Goal: Information Seeking & Learning: Learn about a topic

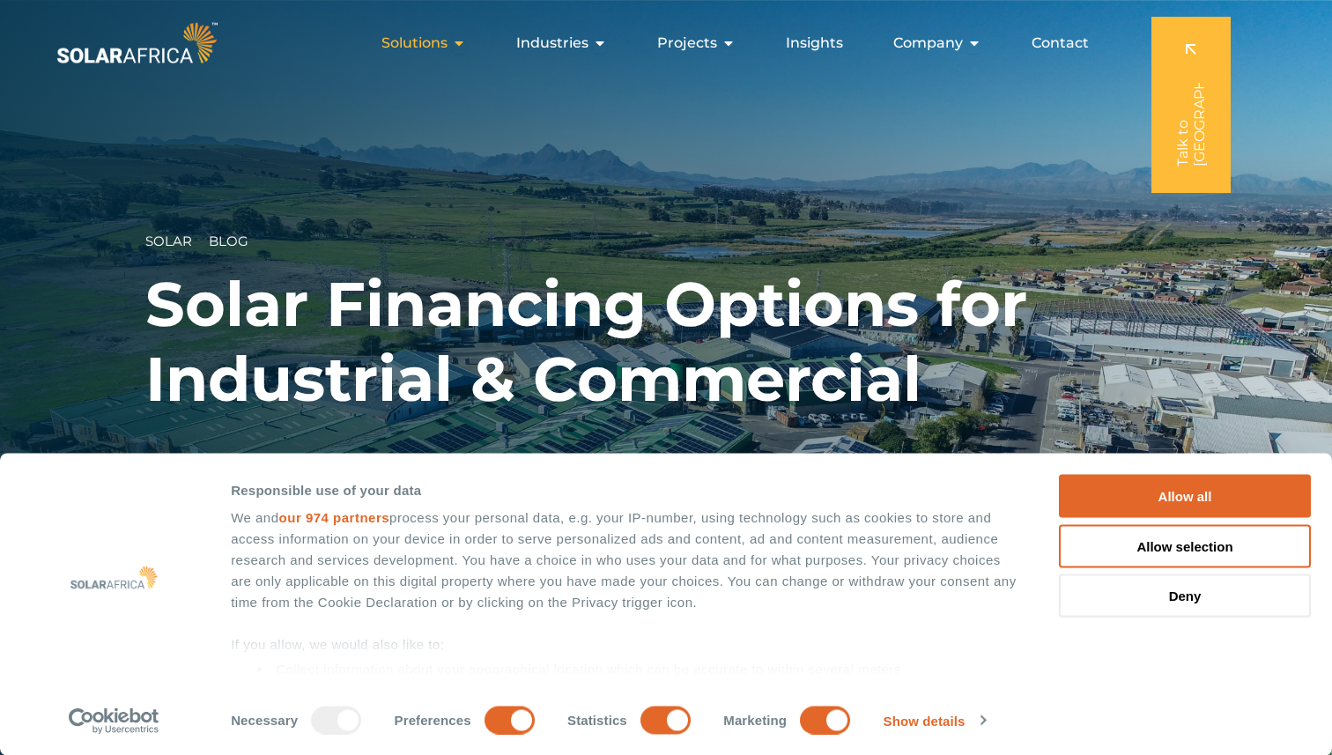
click at [448, 46] on span "Solutions" at bounding box center [415, 43] width 66 height 21
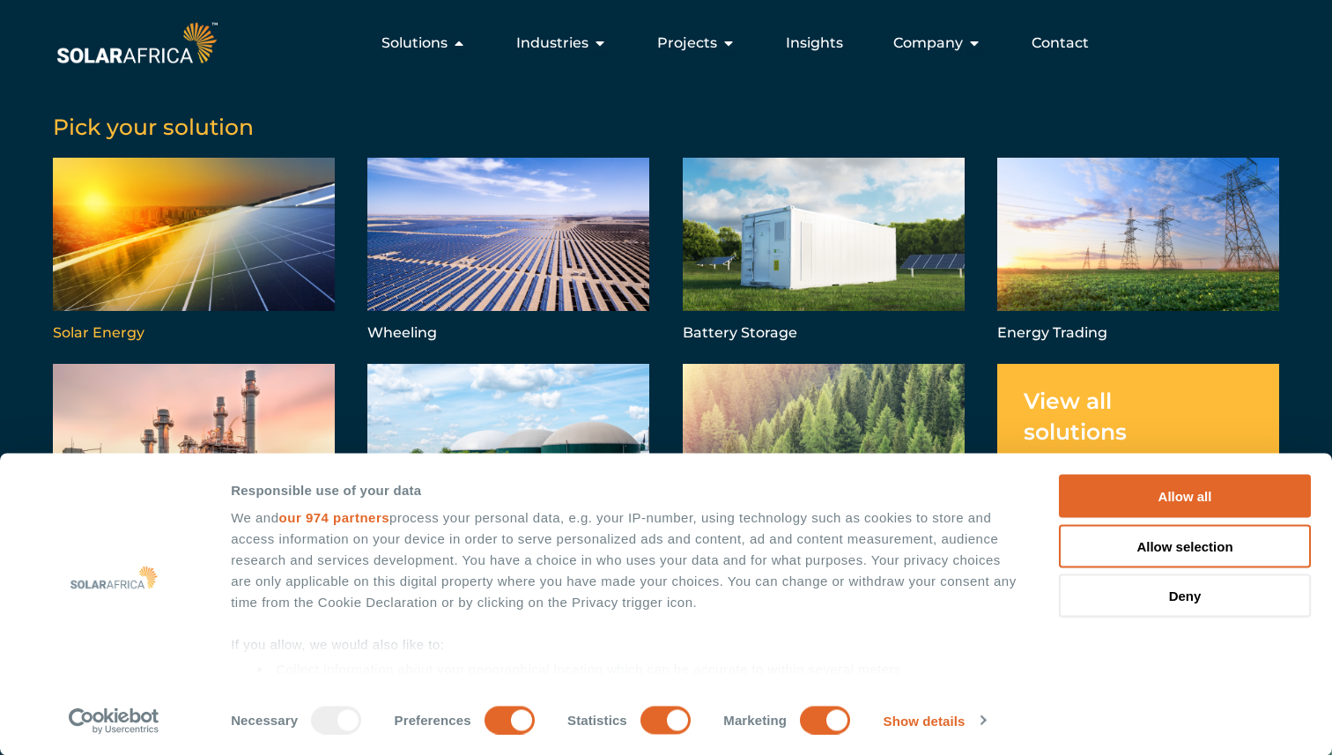
click at [181, 209] on link "Menu" at bounding box center [194, 252] width 282 height 189
click at [448, 43] on span "Solutions" at bounding box center [415, 43] width 66 height 21
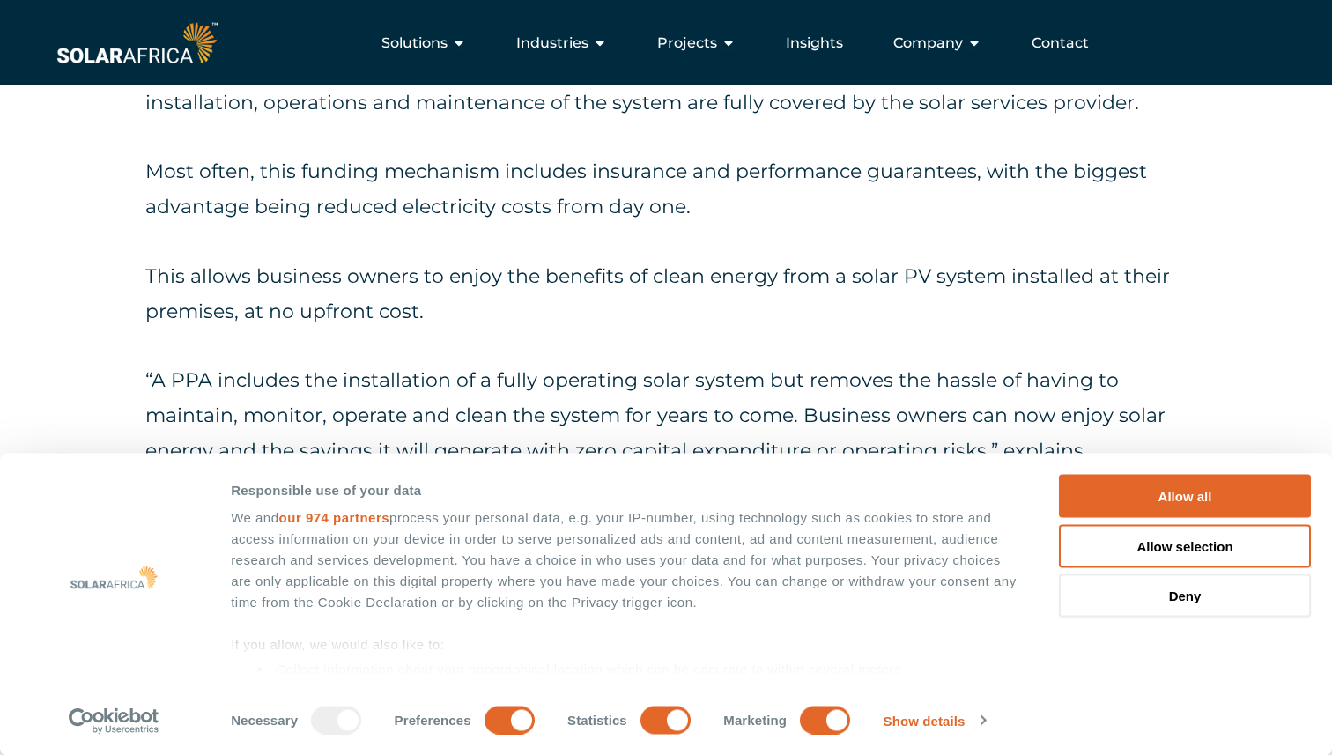
scroll to position [2343, 0]
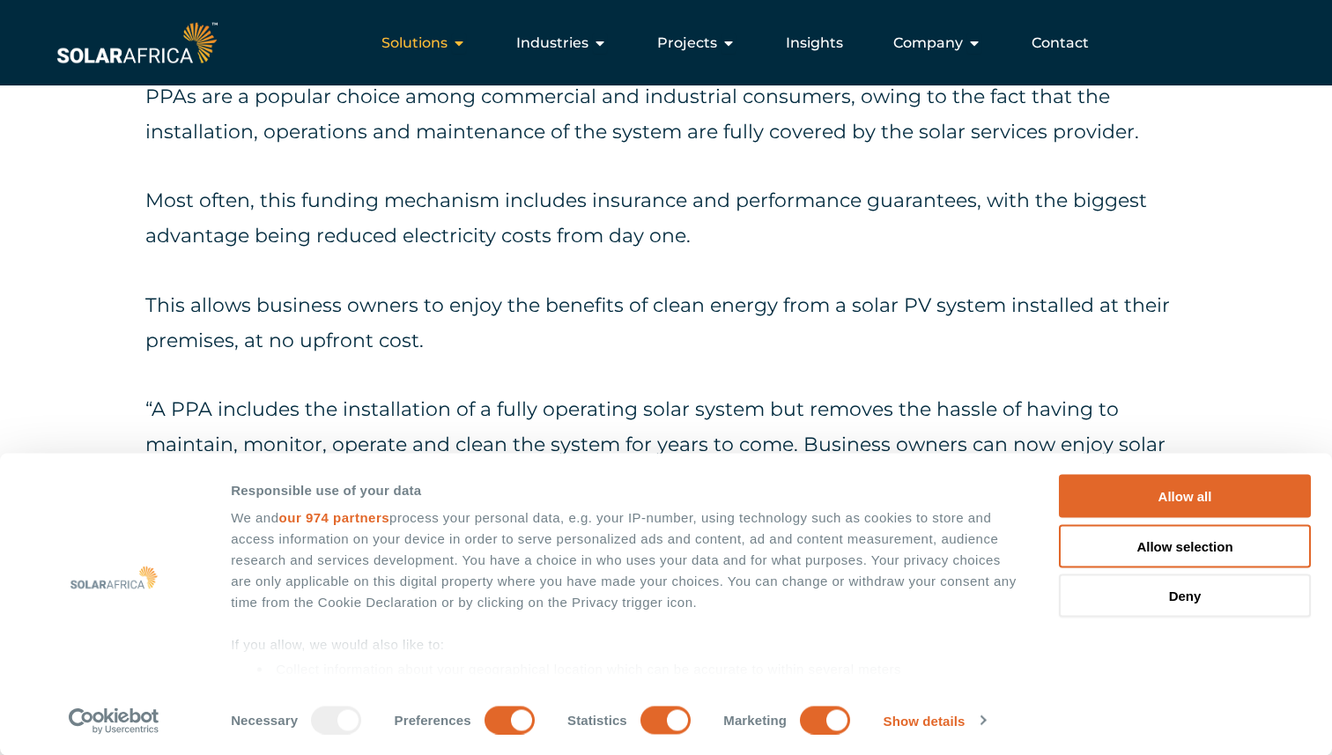
click at [448, 48] on span "Solutions" at bounding box center [415, 43] width 66 height 21
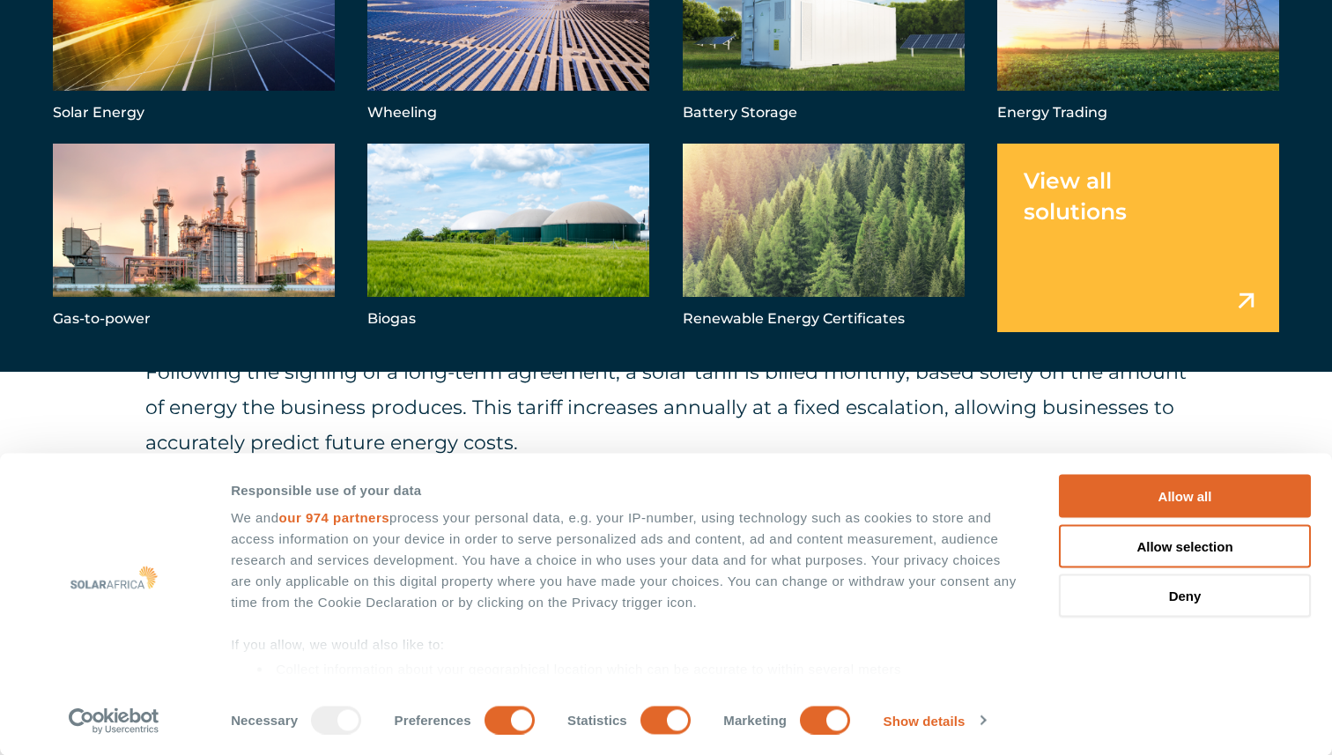
scroll to position [2558, 0]
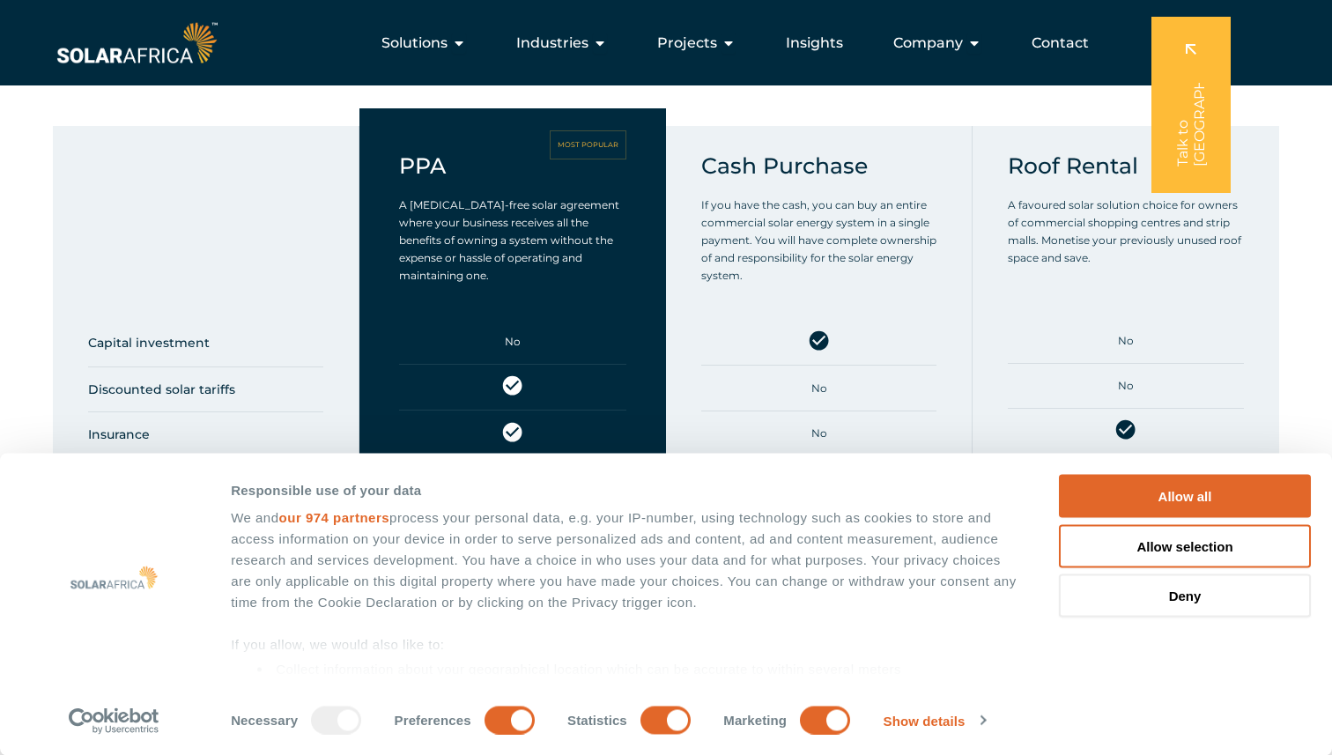
scroll to position [902, 0]
